Goal: Information Seeking & Learning: Learn about a topic

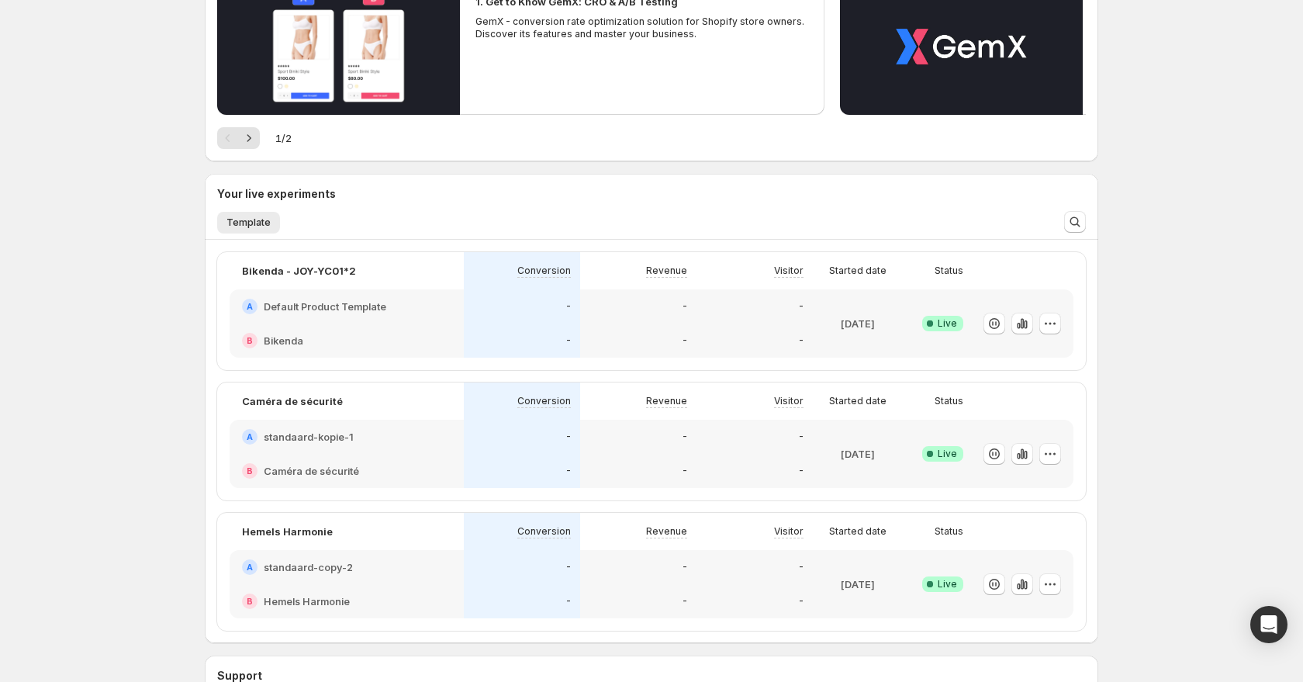
scroll to position [362, 0]
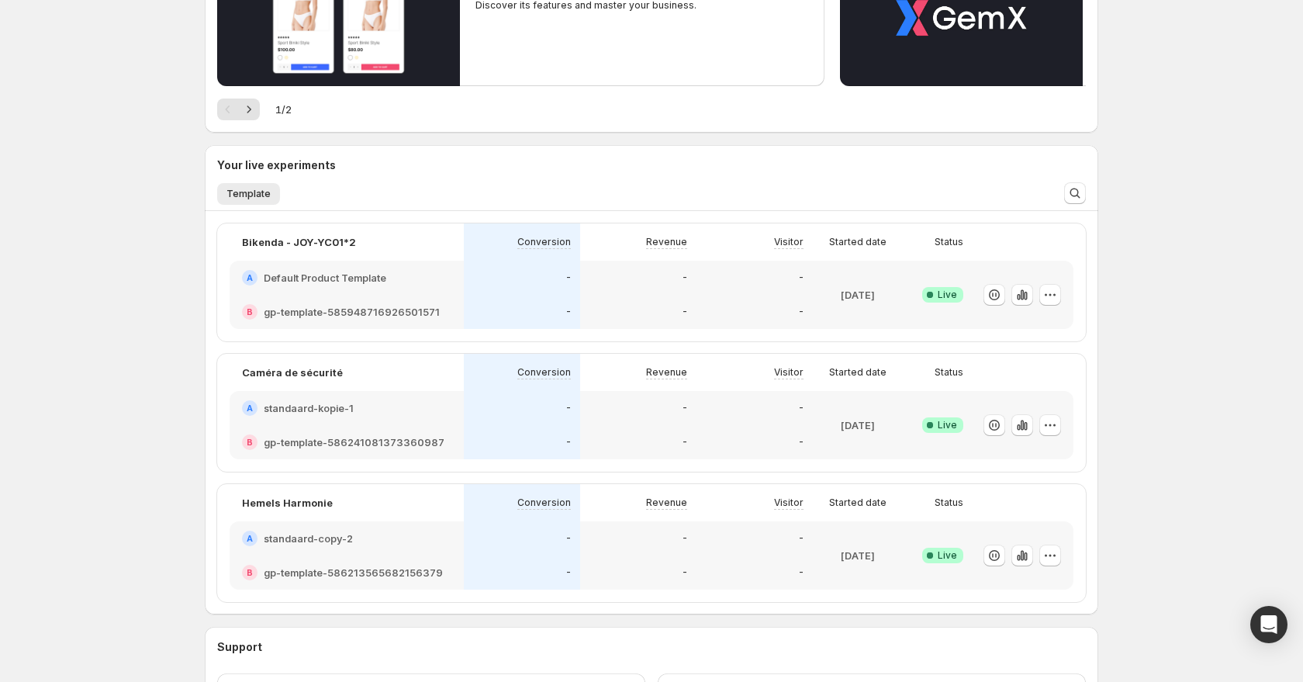
scroll to position [362, 0]
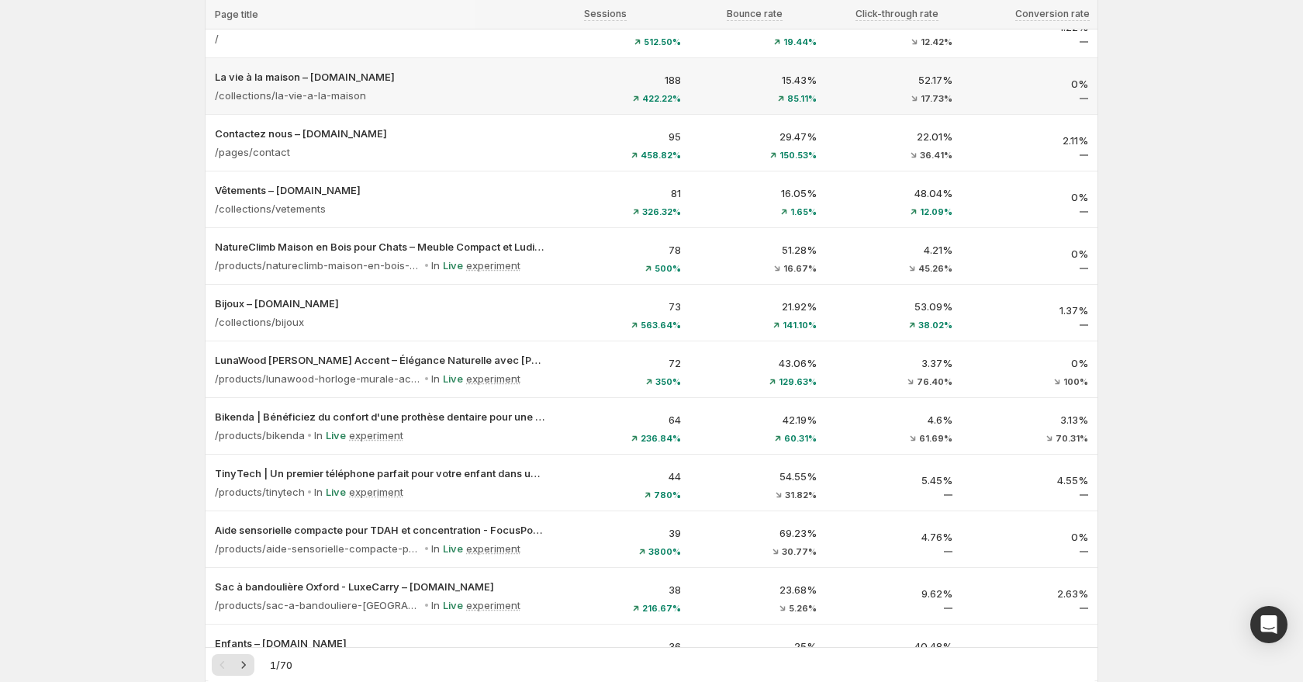
scroll to position [155, 0]
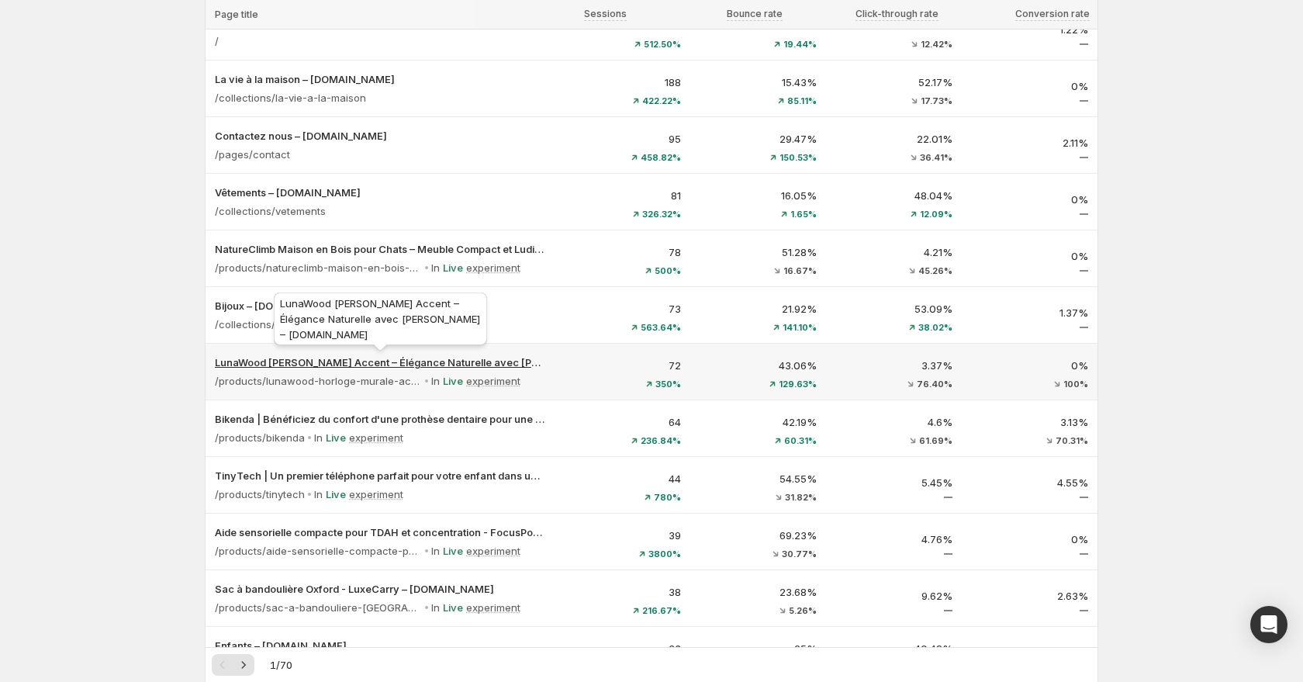
click at [362, 361] on p "LunaWood [PERSON_NAME] Accent – Élégance Naturelle avec [PERSON_NAME] – [DOMAIN…" at bounding box center [380, 363] width 331 height 16
